Goal: Check status: Check status

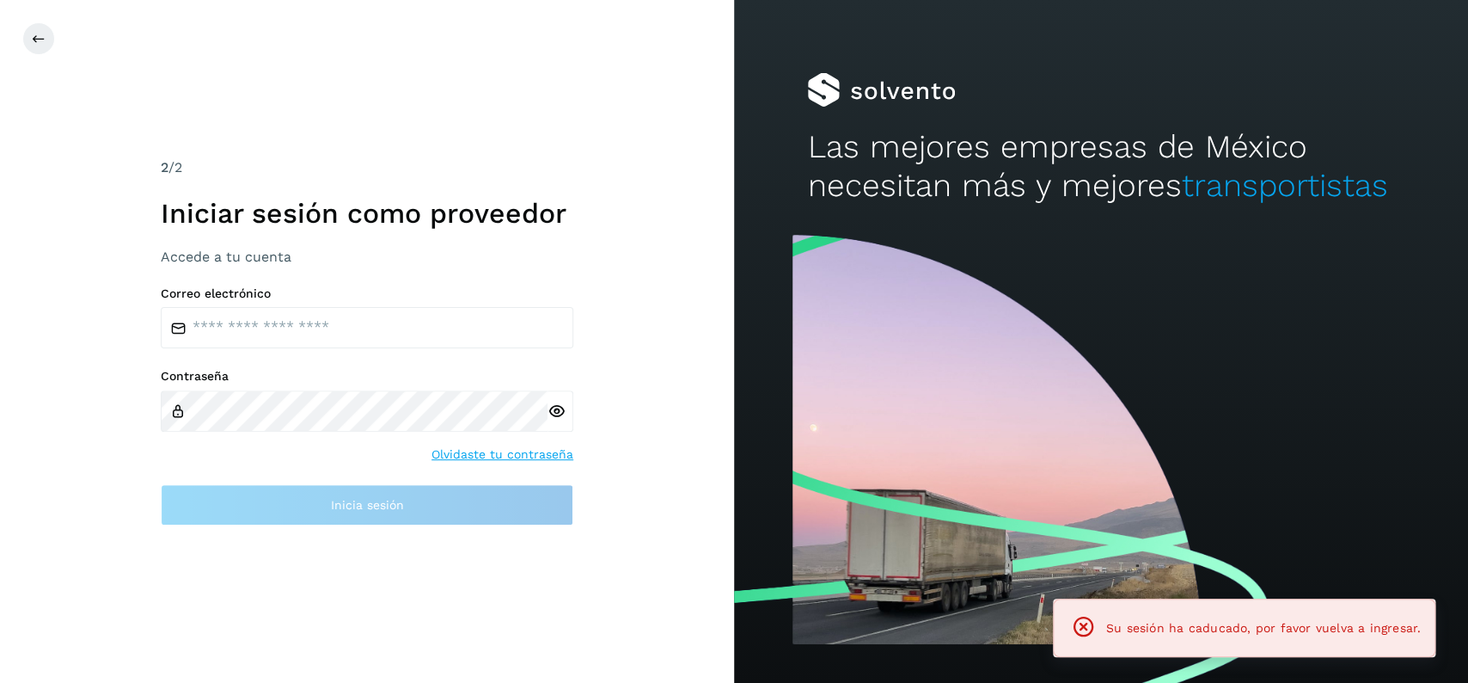
type input "**********"
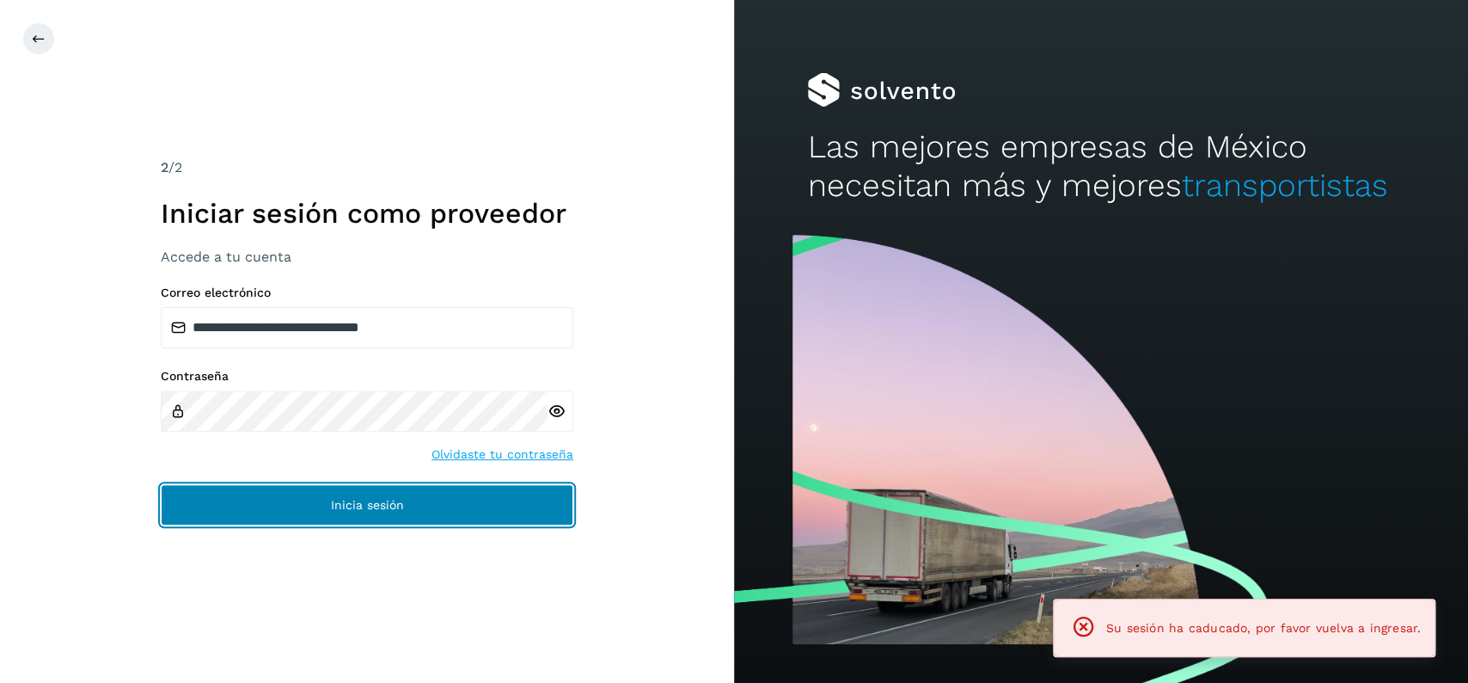
click at [399, 493] on button "Inicia sesión" at bounding box center [367, 504] width 413 height 41
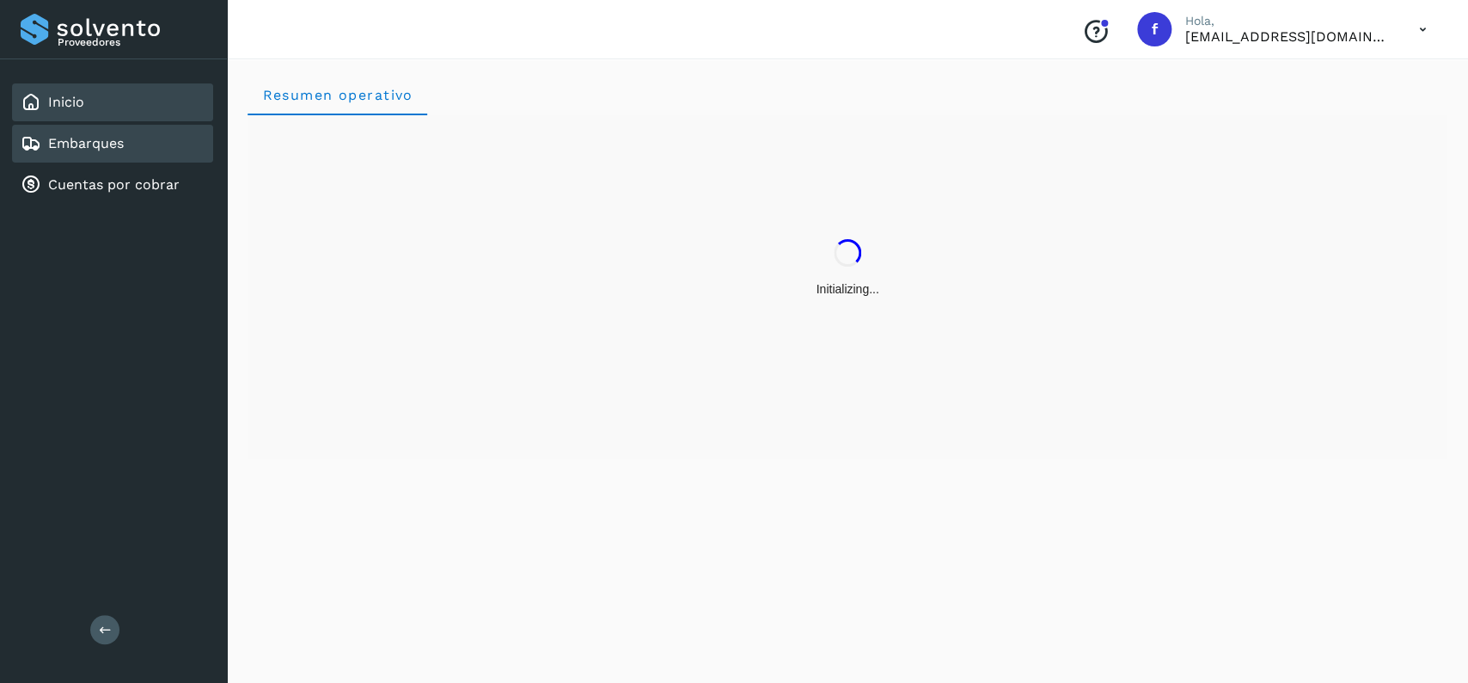
click at [119, 126] on div "Embarques" at bounding box center [112, 144] width 201 height 38
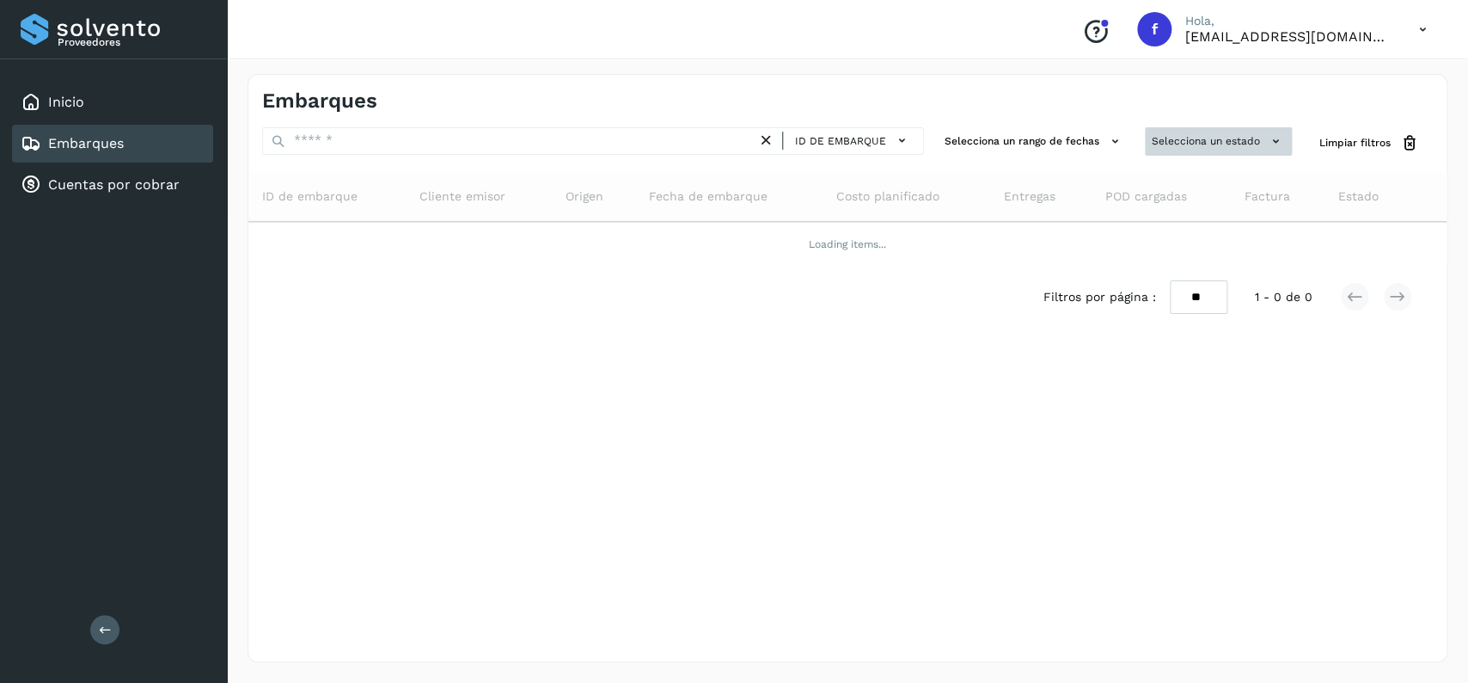
click at [1178, 144] on button "Selecciona un estado" at bounding box center [1218, 141] width 147 height 28
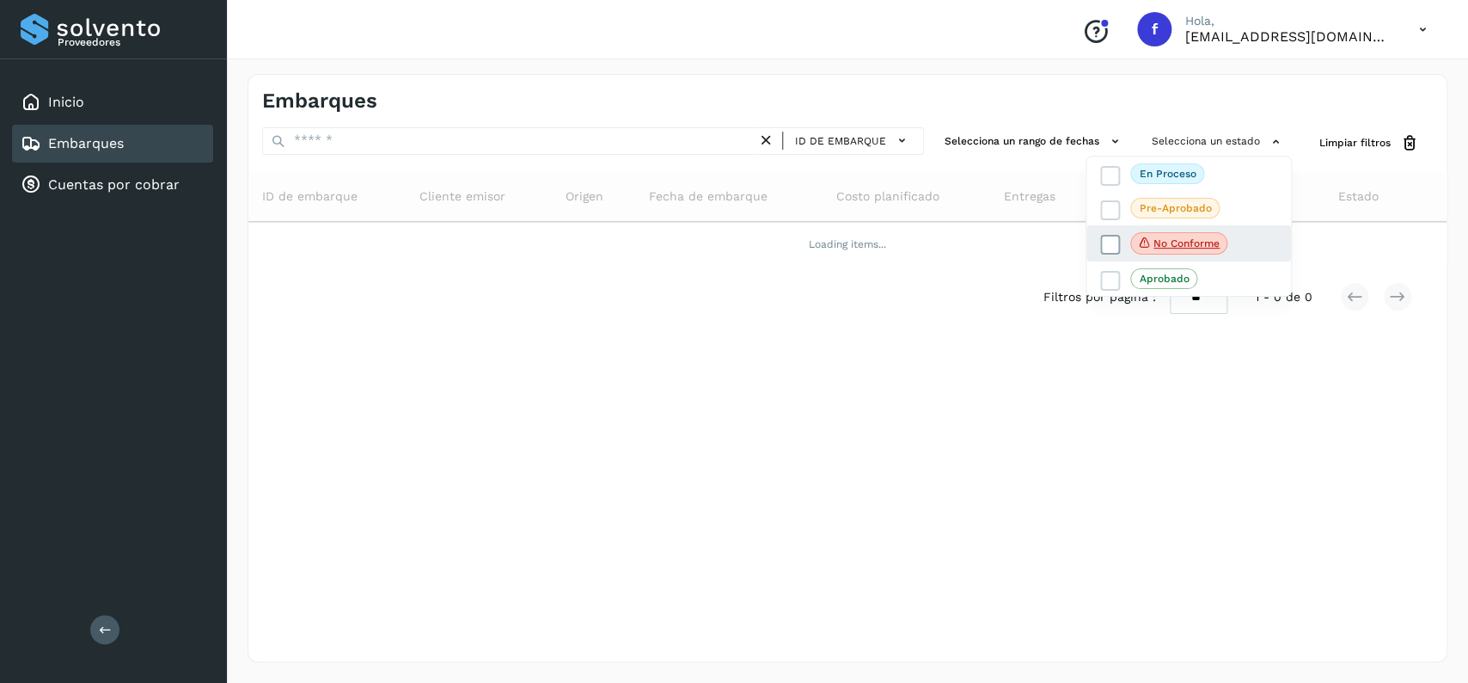
click at [1104, 237] on span at bounding box center [1110, 245] width 20 height 20
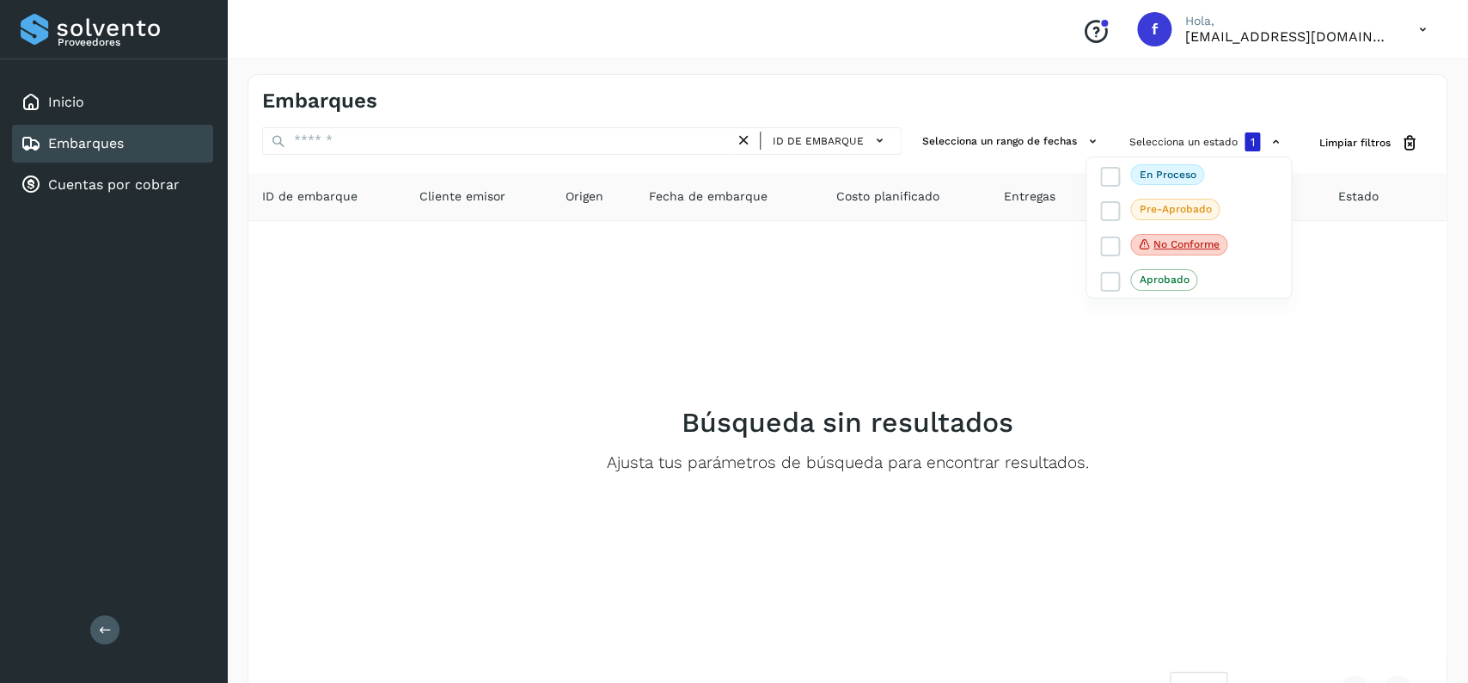
click at [922, 316] on div at bounding box center [734, 341] width 1468 height 683
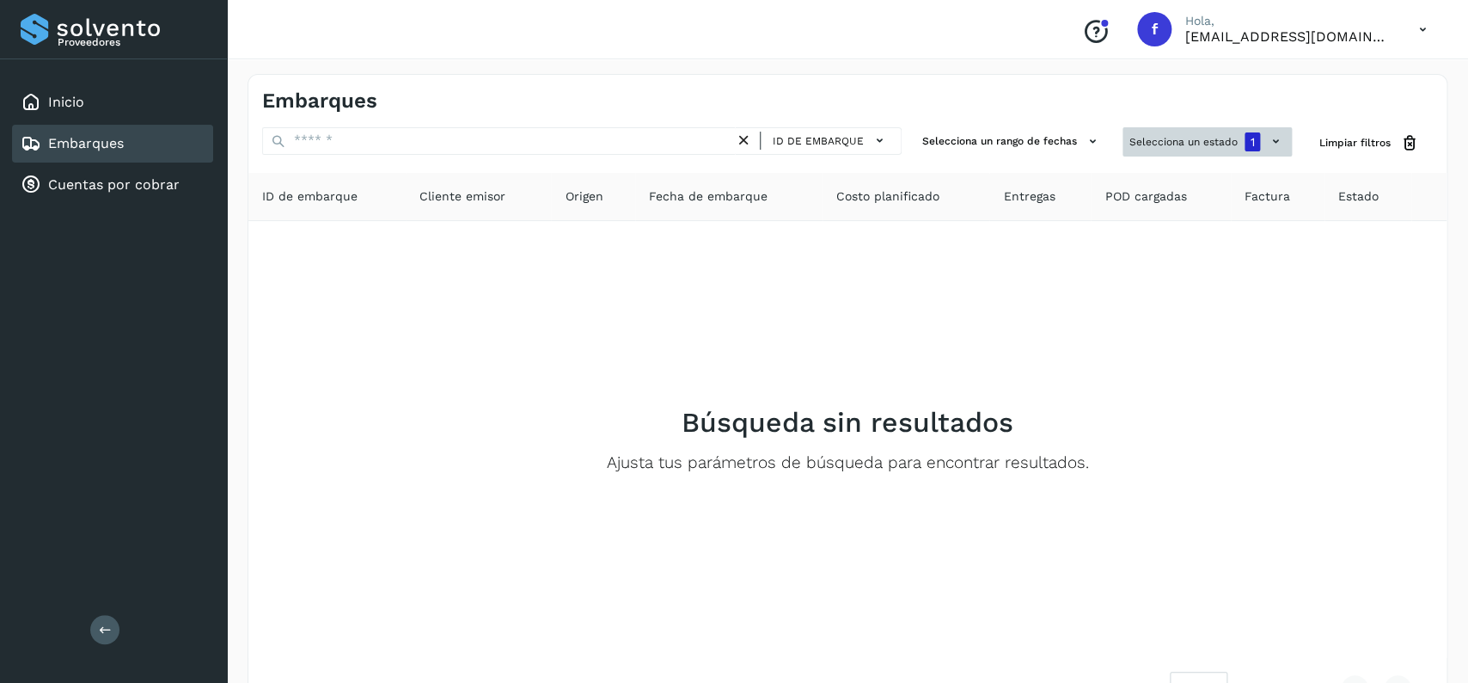
click at [1129, 145] on button "Selecciona un estado 1" at bounding box center [1207, 141] width 169 height 29
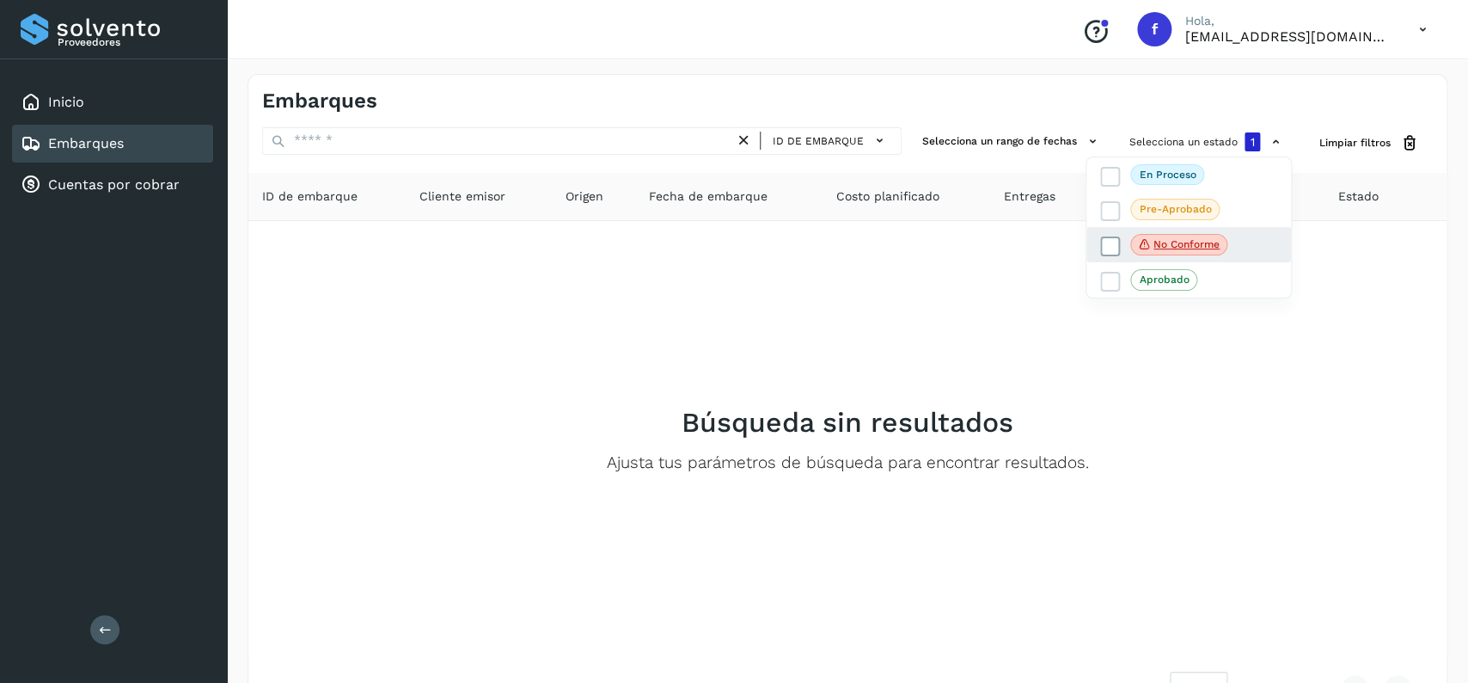
click at [1112, 253] on icon at bounding box center [1110, 245] width 17 height 17
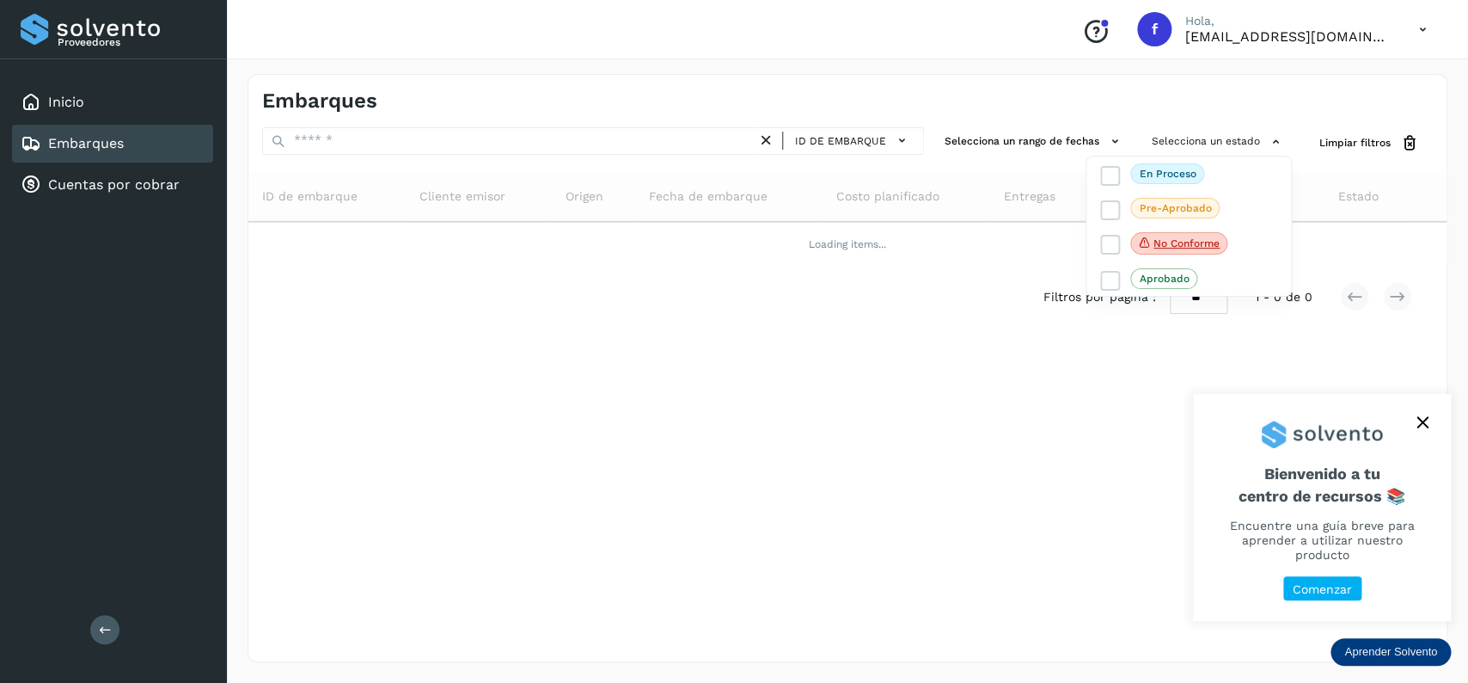
click at [1431, 432] on button "close," at bounding box center [1423, 422] width 26 height 26
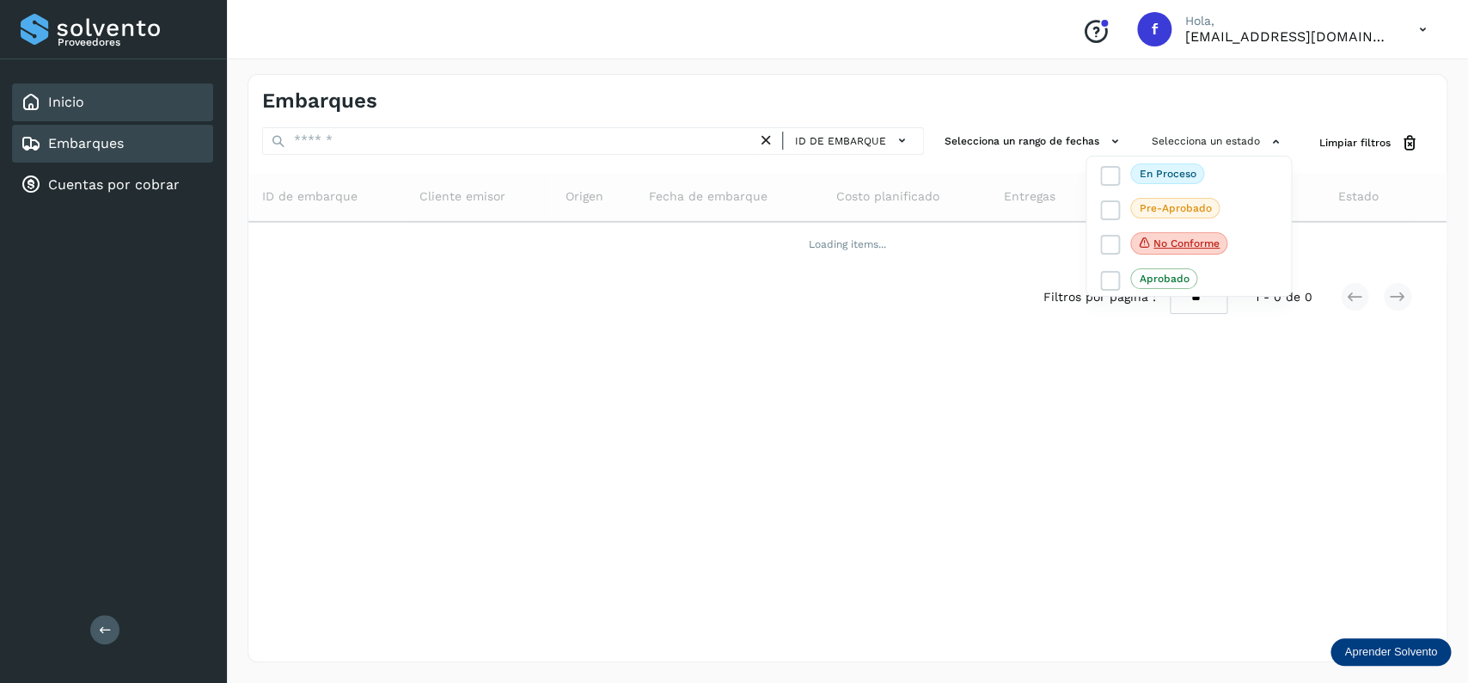
click at [103, 100] on div "Inicio" at bounding box center [112, 102] width 201 height 38
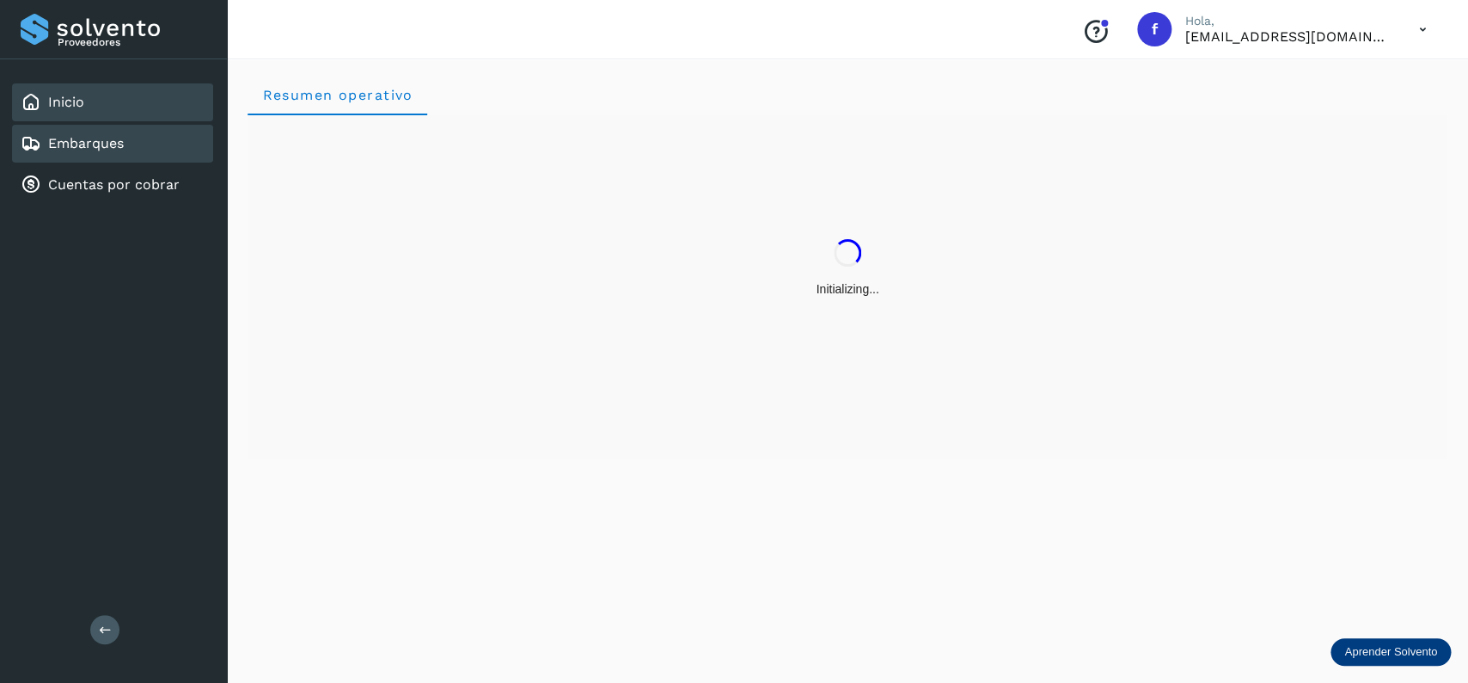
click at [160, 138] on div "Embarques" at bounding box center [112, 144] width 201 height 38
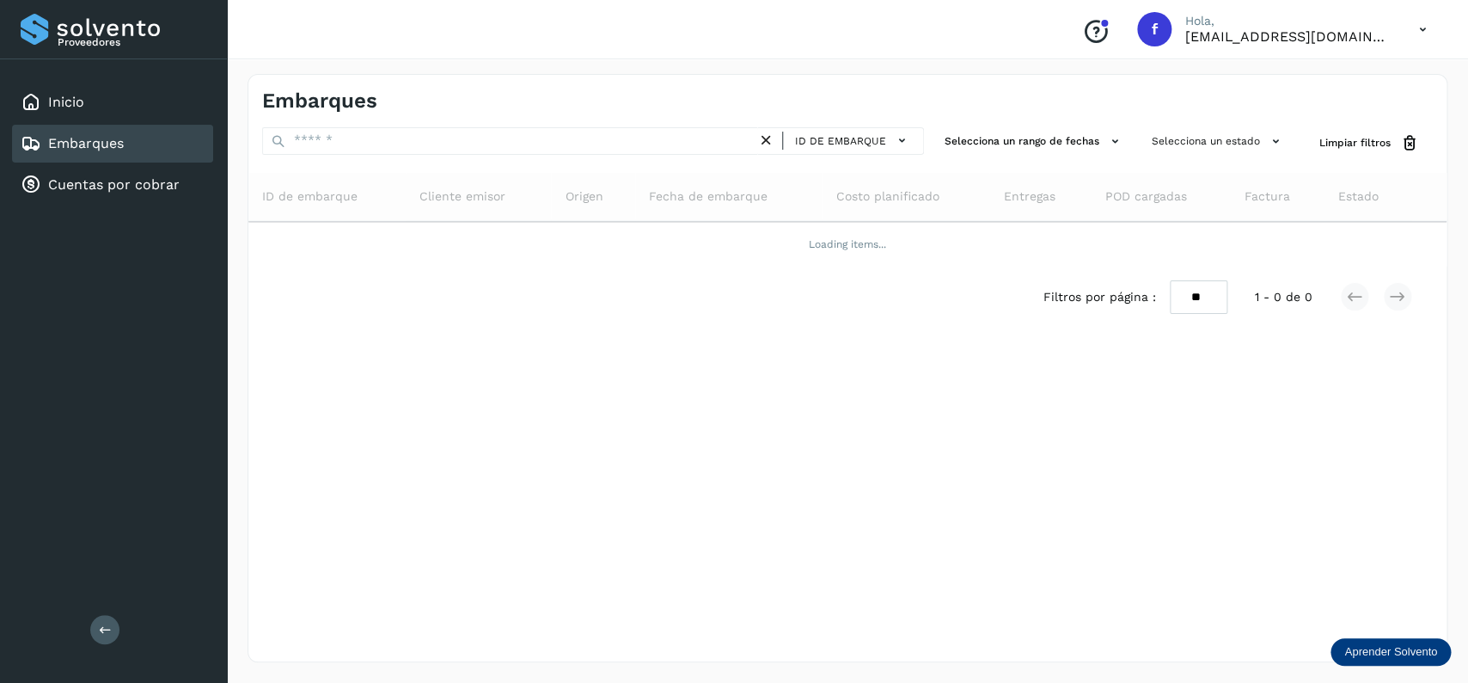
drag, startPoint x: 1280, startPoint y: 159, endPoint x: 1239, endPoint y: 157, distance: 41.3
click at [1278, 159] on div "ID de embarque Selecciona un rango de fechas Selecciona un estado Limpiar filtr…" at bounding box center [847, 227] width 1198 height 200
click at [1239, 157] on div "Selecciona un estado" at bounding box center [1218, 143] width 147 height 32
click at [1174, 143] on button "Selecciona un estado" at bounding box center [1218, 141] width 147 height 28
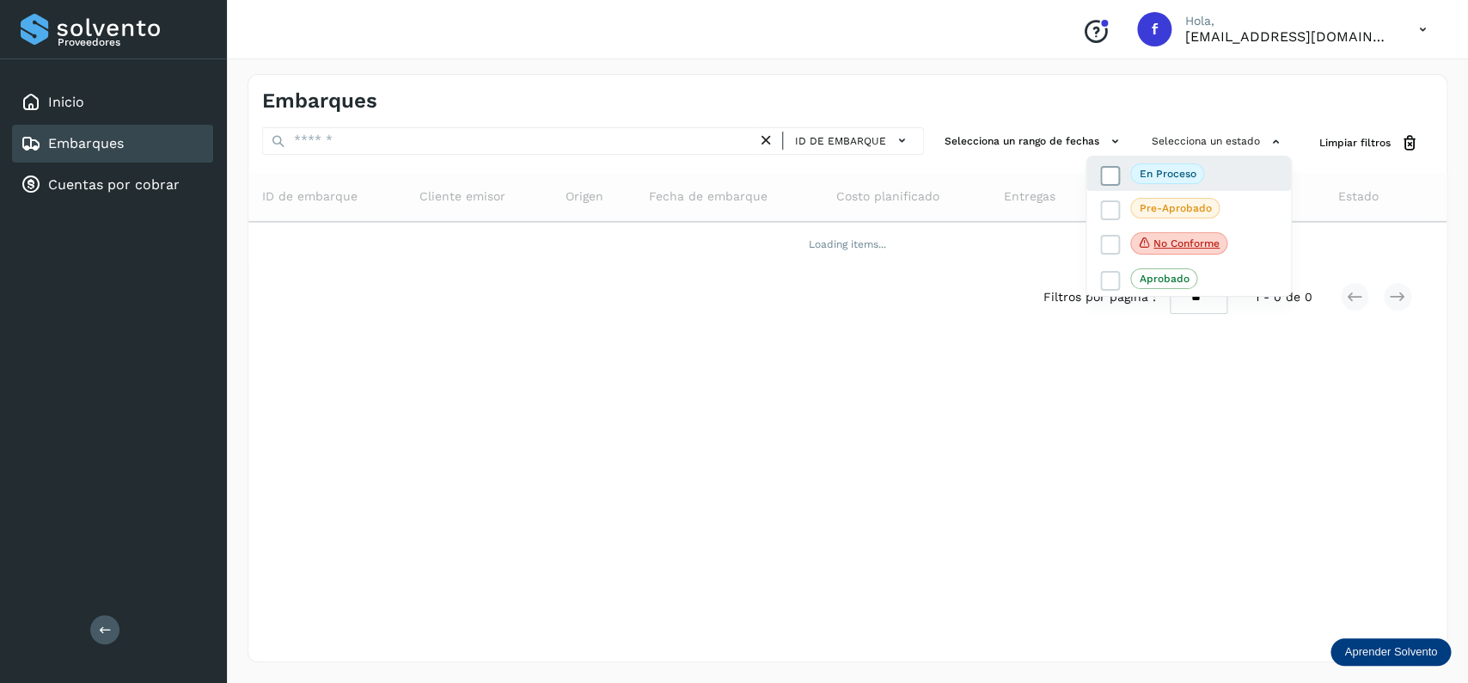
click at [1116, 172] on icon at bounding box center [1110, 175] width 17 height 17
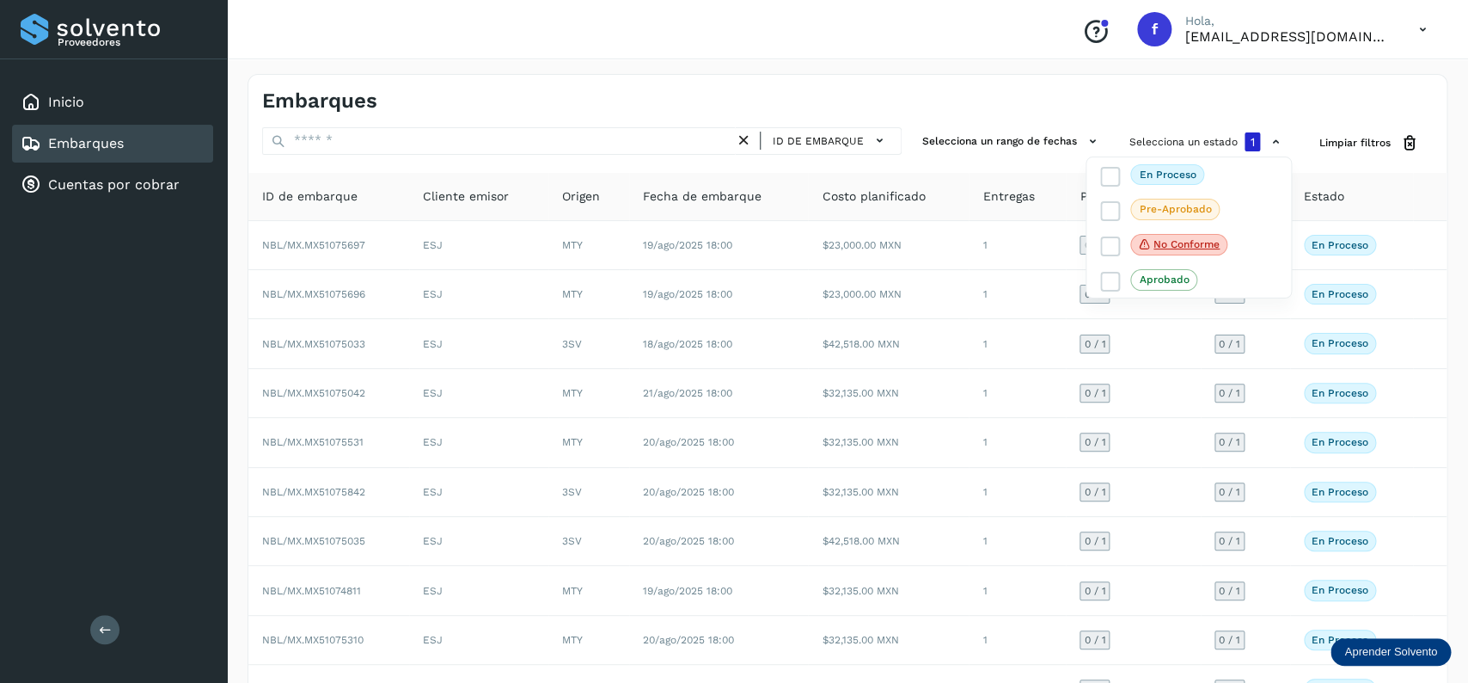
scroll to position [120, 0]
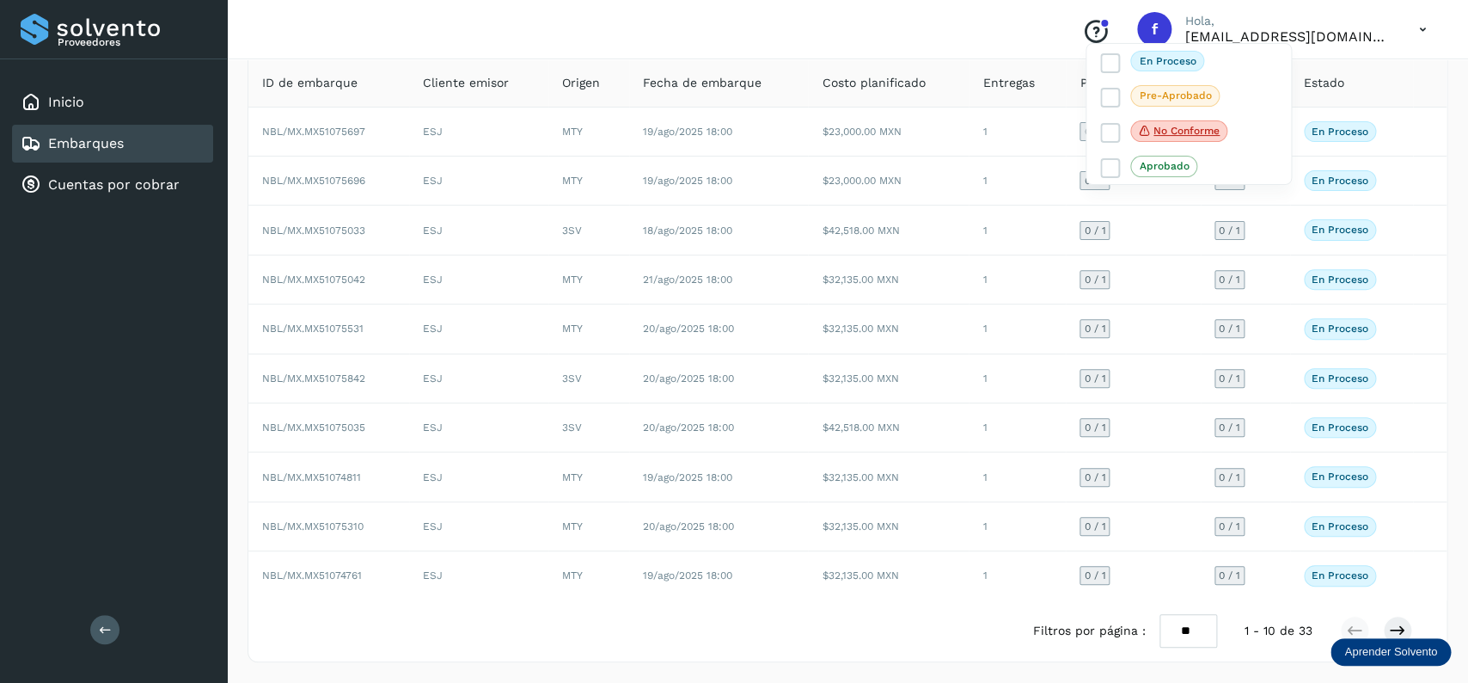
click at [1243, 614] on div at bounding box center [734, 341] width 1468 height 683
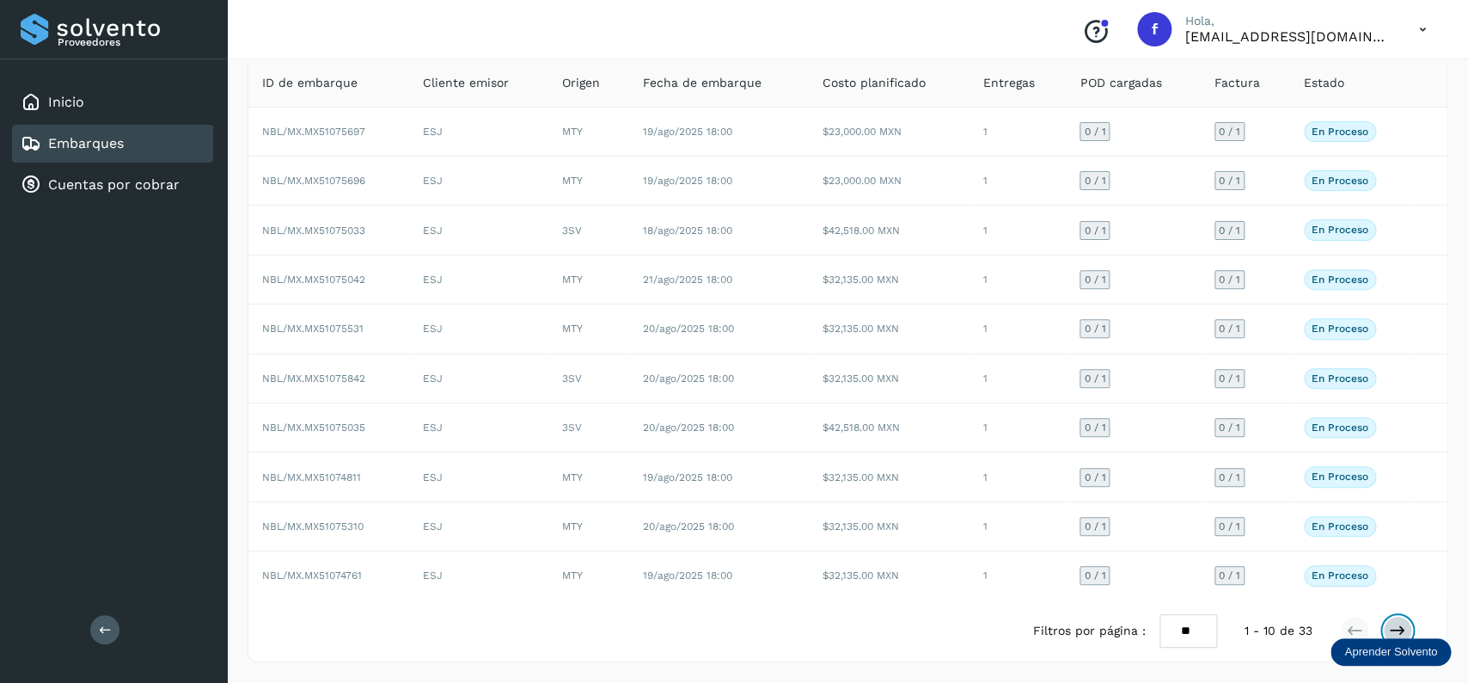
click at [1388, 622] on button at bounding box center [1397, 630] width 29 height 29
click at [1389, 620] on button at bounding box center [1397, 630] width 29 height 29
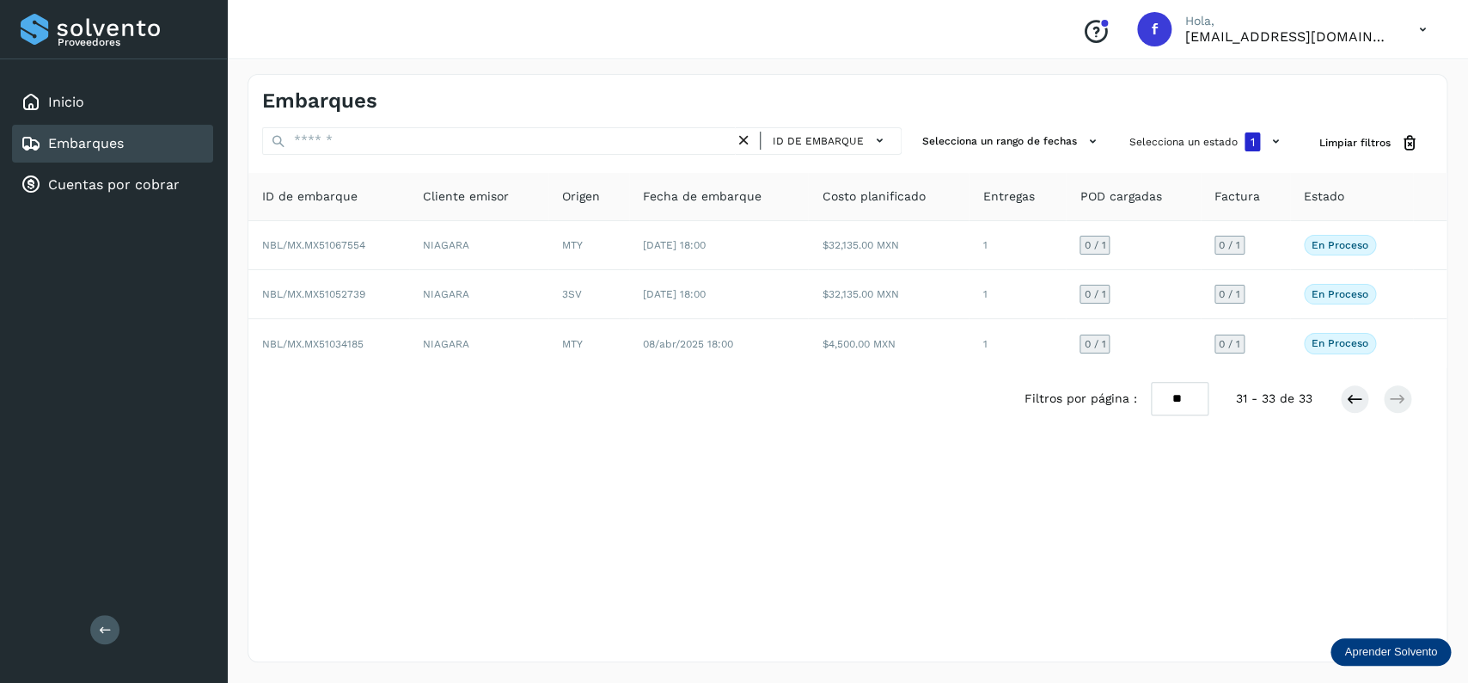
scroll to position [0, 0]
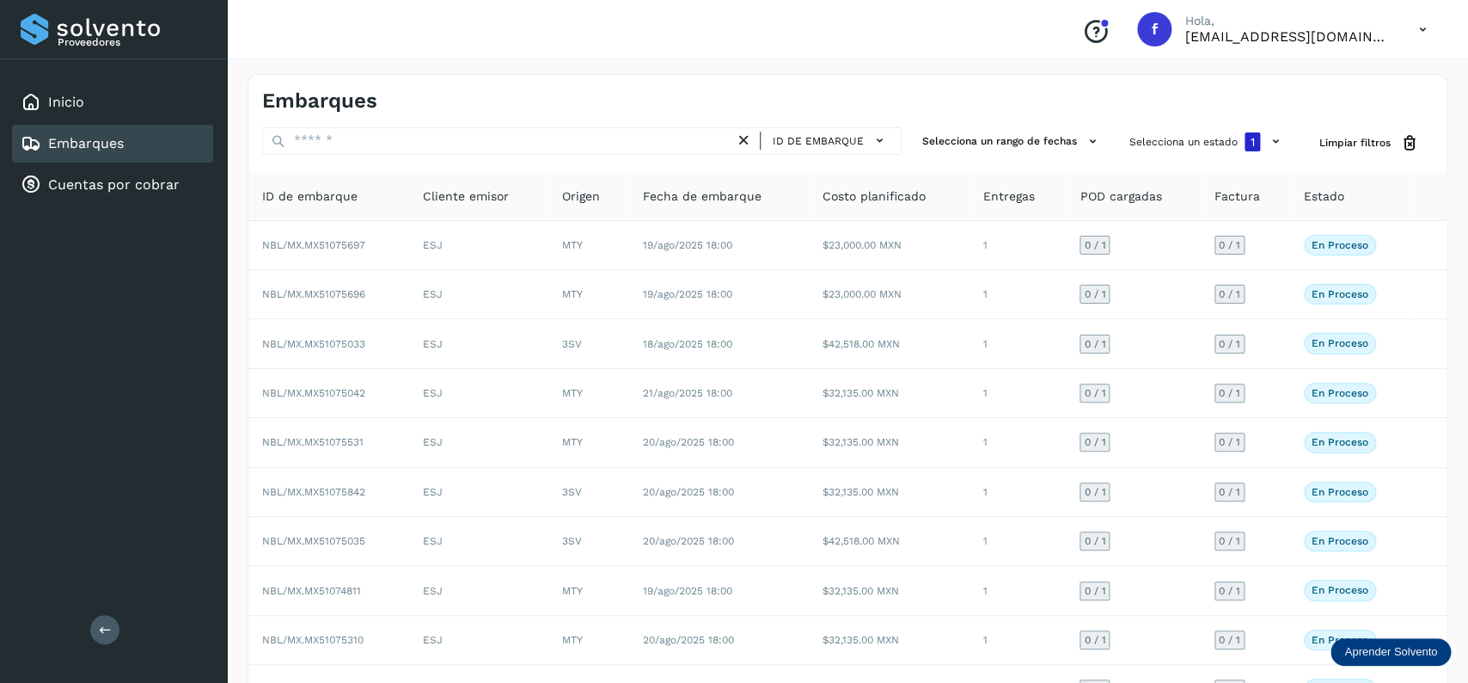
click at [188, 140] on div "Embarques" at bounding box center [112, 144] width 201 height 38
click at [1224, 136] on button "Selecciona un estado 1" at bounding box center [1207, 141] width 169 height 29
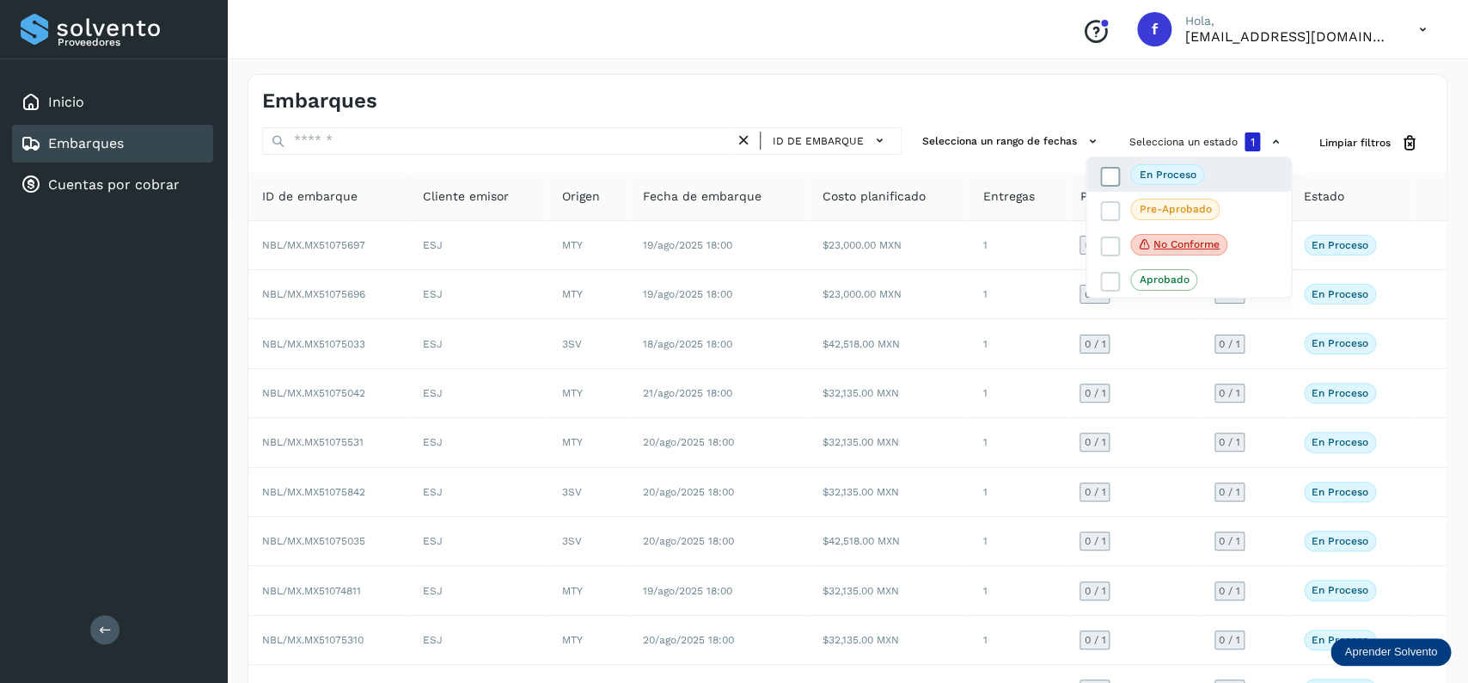
click at [1117, 180] on icon at bounding box center [1110, 176] width 17 height 17
click at [1113, 235] on label "No conforme" at bounding box center [1163, 243] width 127 height 22
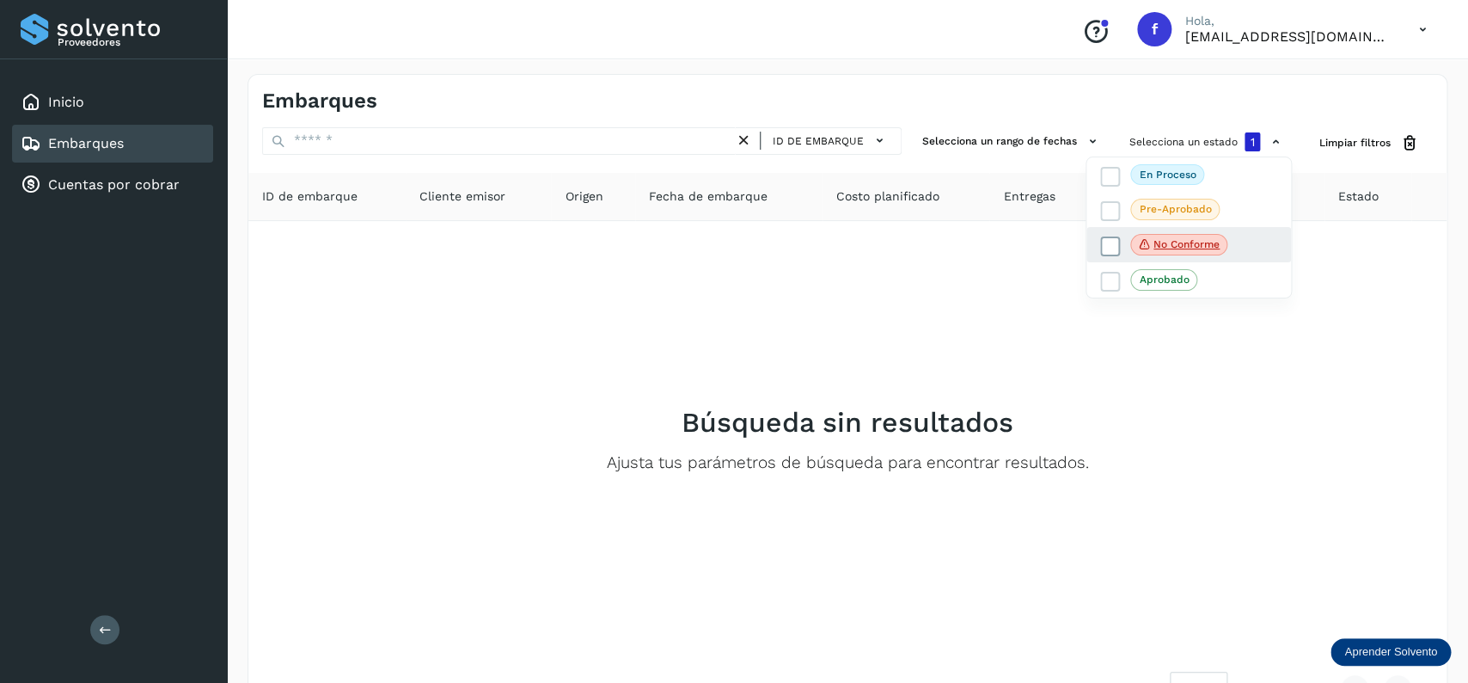
click at [1113, 235] on div "No conforme" at bounding box center [1189, 245] width 205 height 36
click at [1120, 242] on label "No conforme" at bounding box center [1163, 245] width 127 height 22
